Goal: Book appointment/travel/reservation

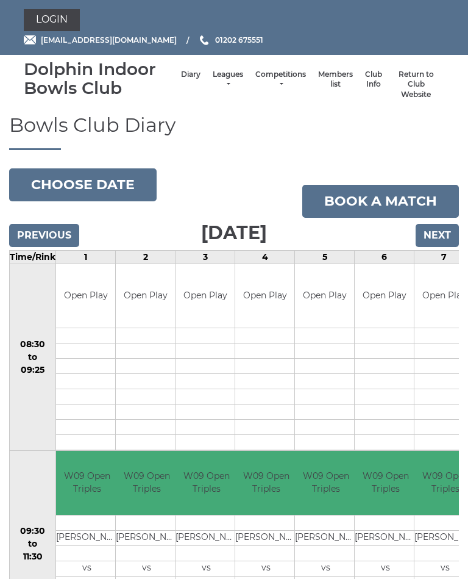
click at [30, 232] on input "Previous" at bounding box center [44, 235] width 70 height 23
click at [37, 232] on input "Previous" at bounding box center [44, 235] width 70 height 23
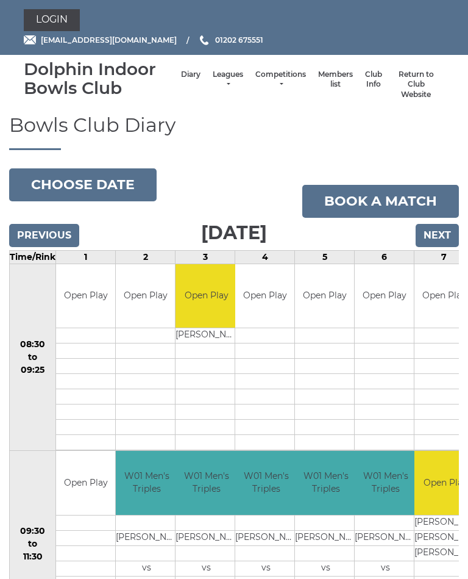
scroll to position [20, 0]
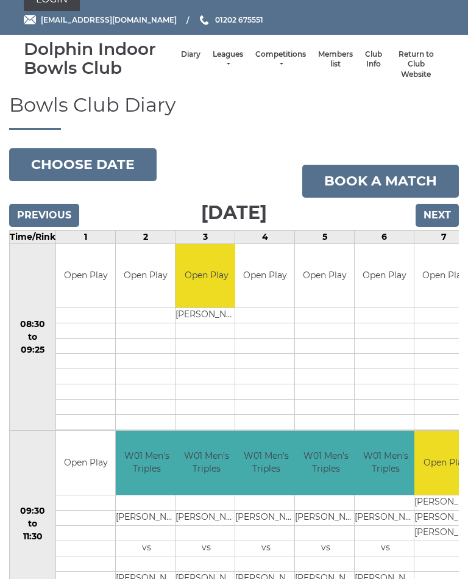
click at [440, 208] on input "Next" at bounding box center [437, 215] width 43 height 23
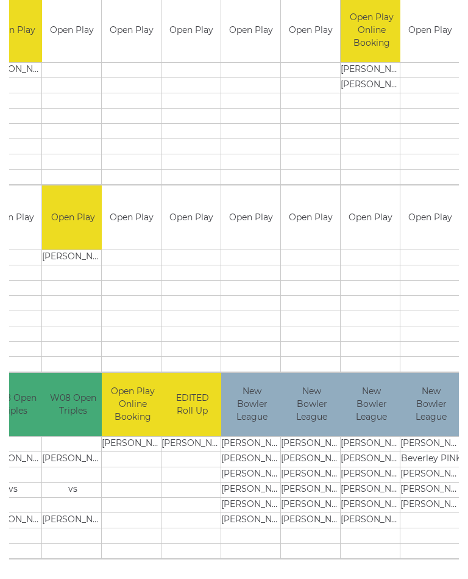
scroll to position [0, 253]
click at [307, 287] on td at bounding box center [311, 287] width 59 height 15
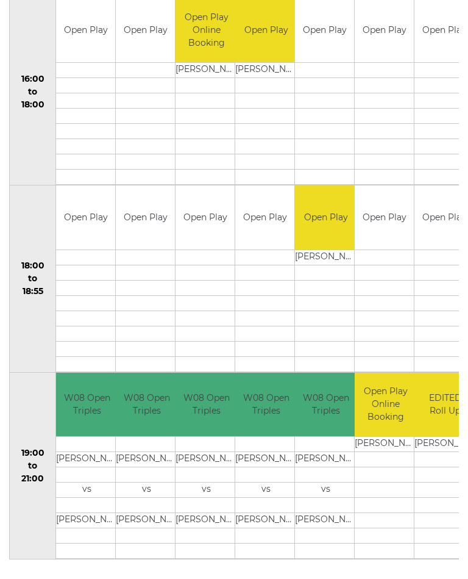
scroll to position [0, 0]
